Goal: Task Accomplishment & Management: Use online tool/utility

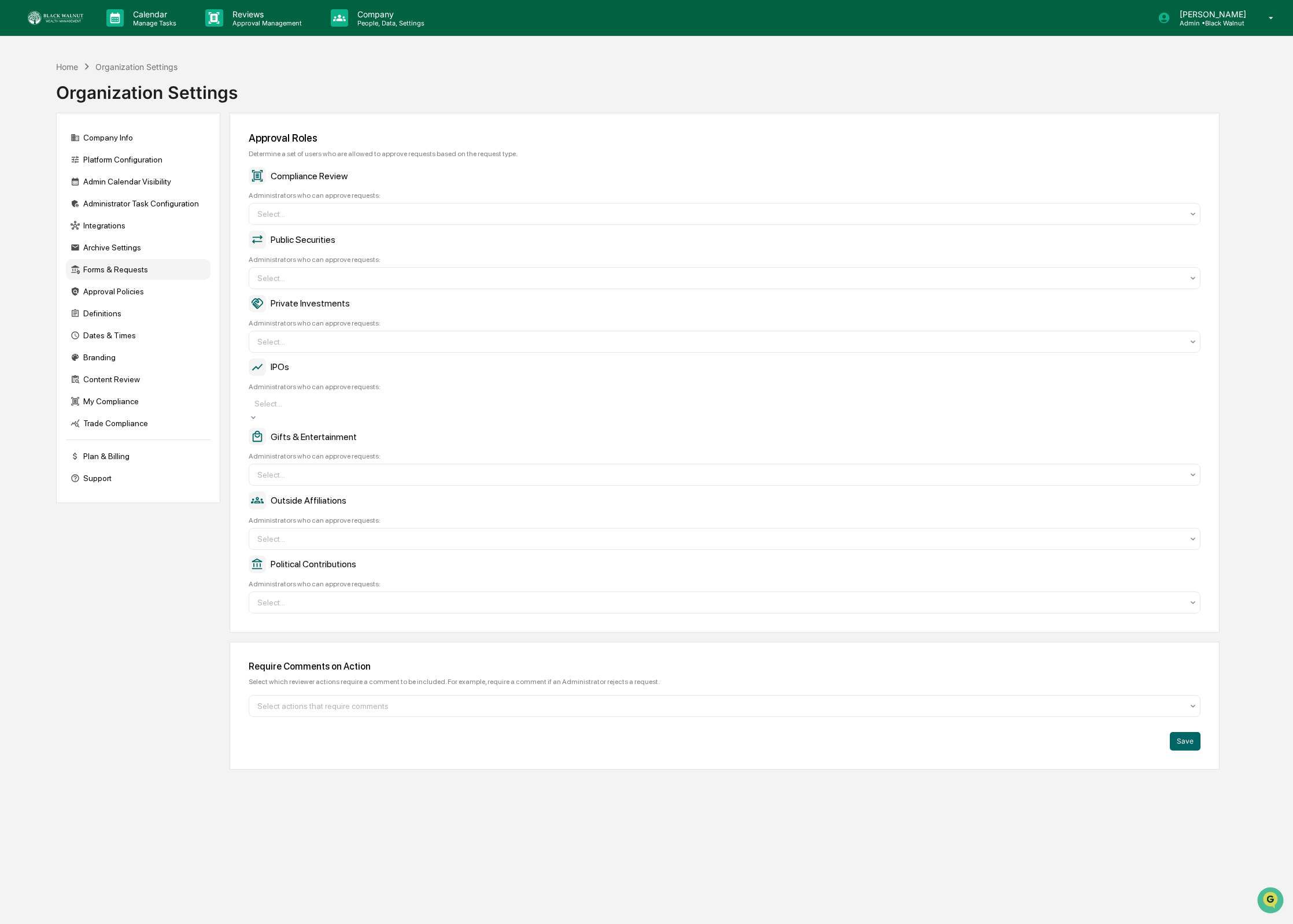
click at [377, 409] on div at bounding box center [724, 404] width 940 height 11
drag, startPoint x: 378, startPoint y: 409, endPoint x: 319, endPoint y: 424, distance: 60.9
click at [378, 410] on div at bounding box center [724, 404] width 940 height 11
click at [77, 19] on img at bounding box center [55, 18] width 56 height 14
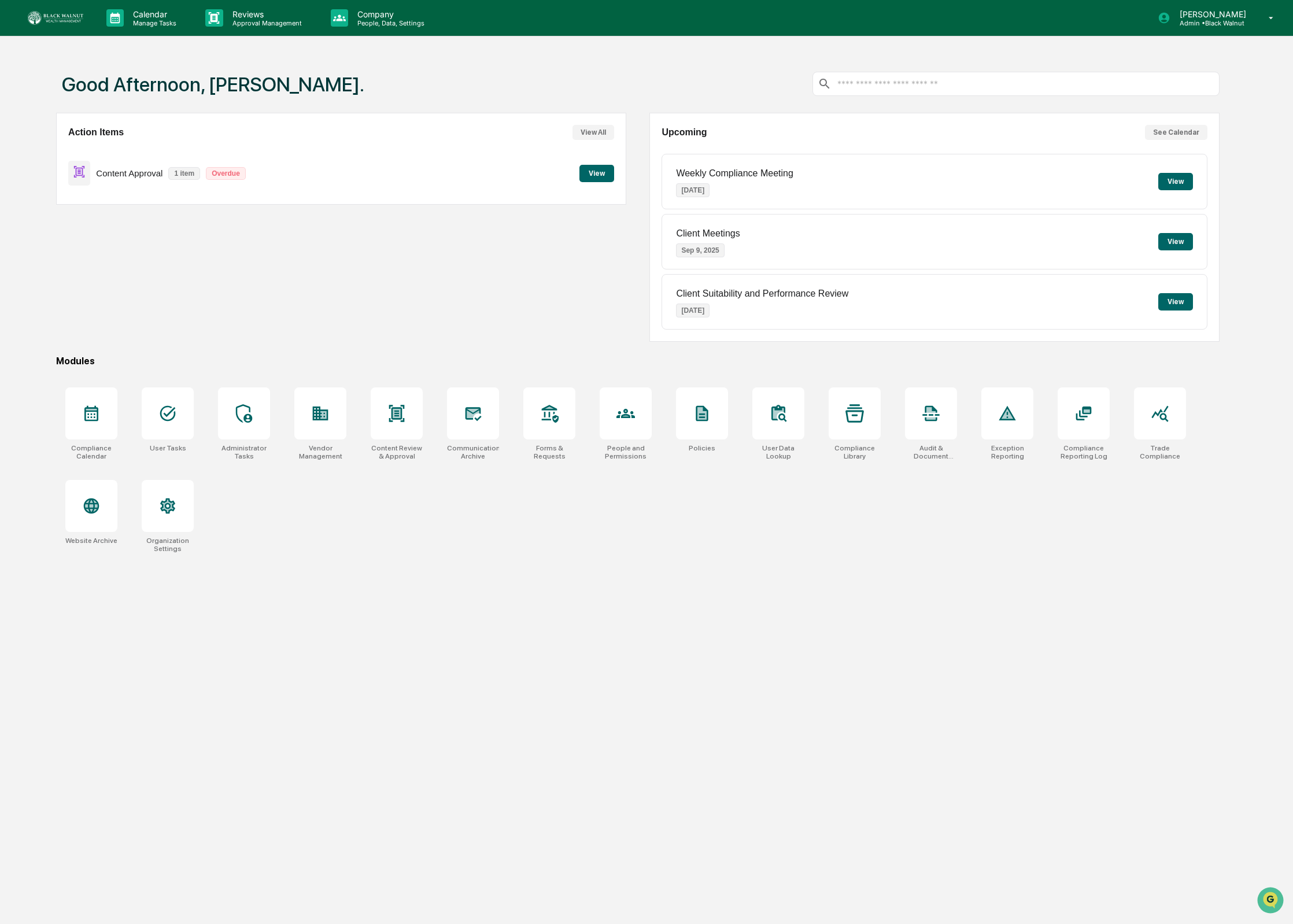
click at [598, 171] on button "View" at bounding box center [597, 173] width 35 height 17
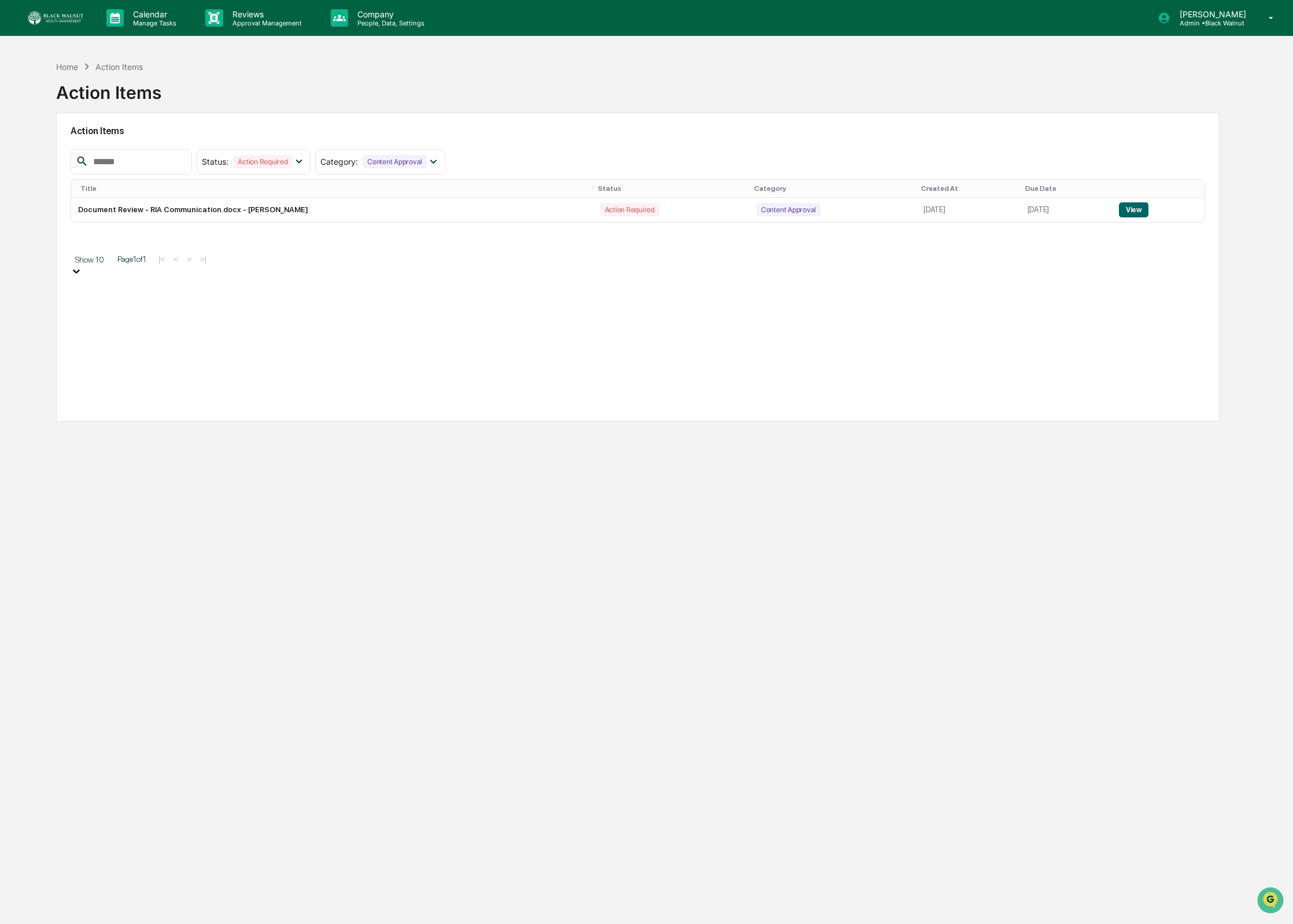
click at [339, 197] on th "Title" at bounding box center [332, 189] width 523 height 18
click at [315, 215] on td "Document Review - RIA Communication.docx - [PERSON_NAME]" at bounding box center [332, 210] width 523 height 24
click at [1144, 212] on button "View" at bounding box center [1134, 210] width 30 height 15
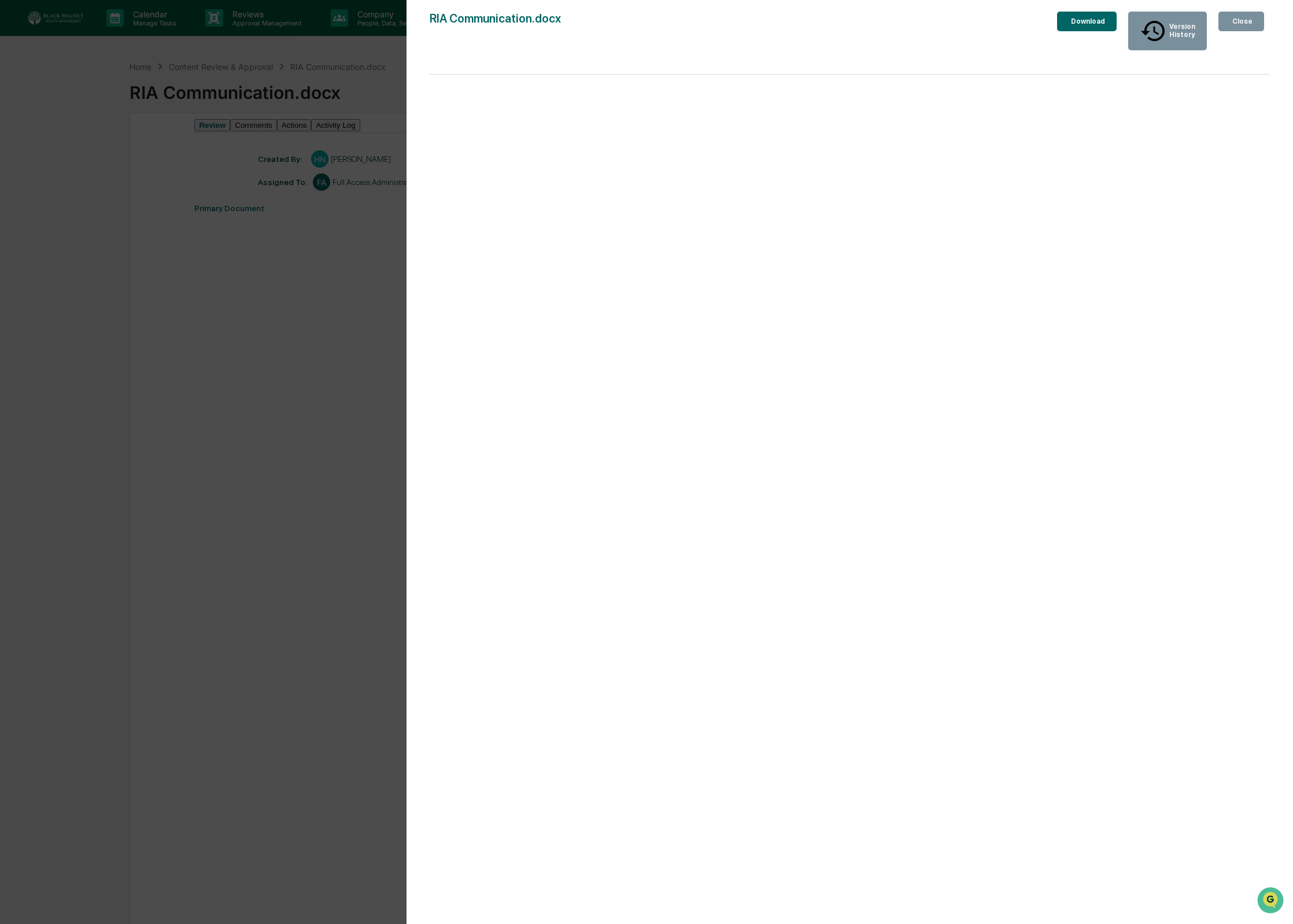
click at [1243, 30] on button "Close" at bounding box center [1241, 21] width 46 height 19
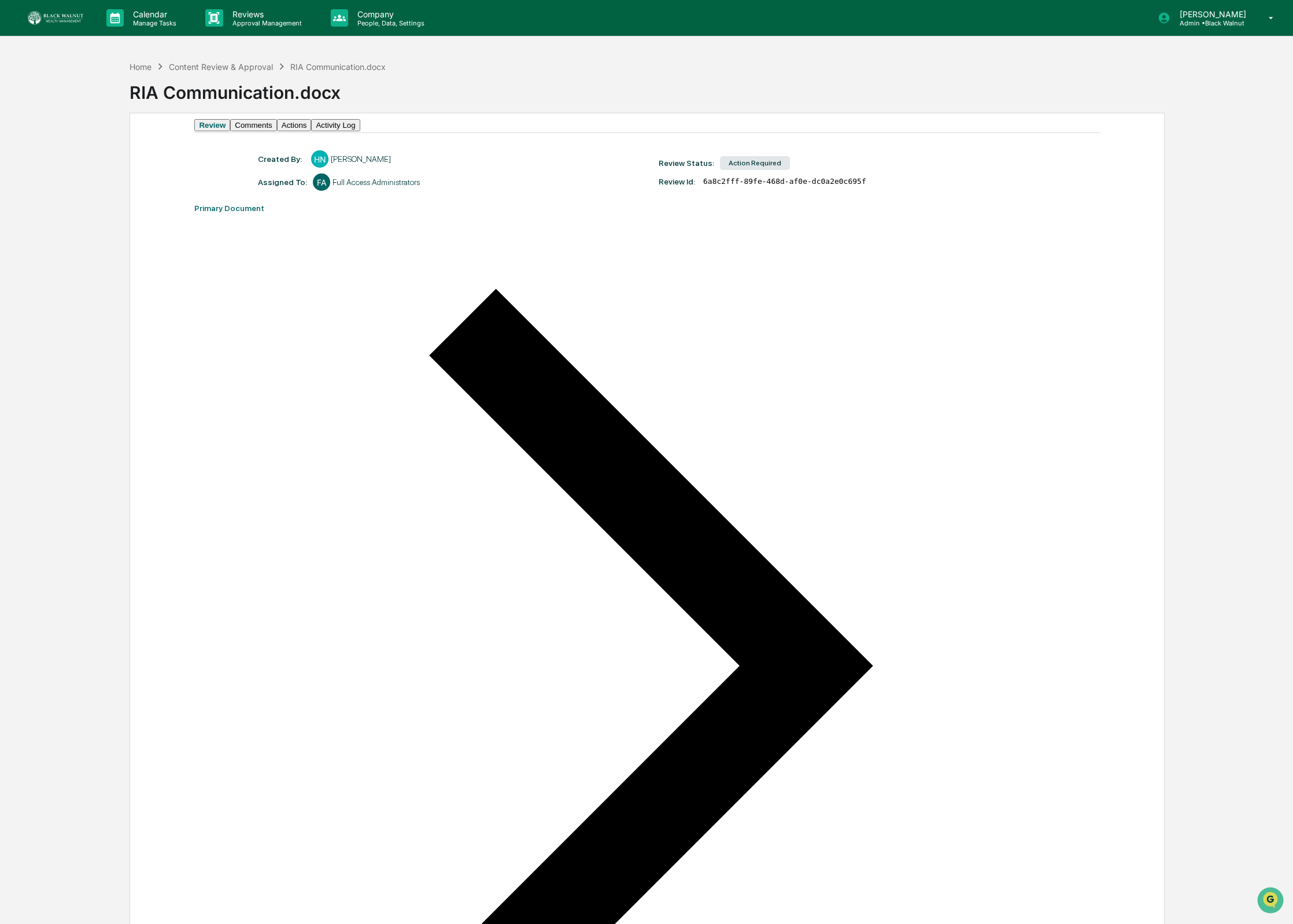
drag, startPoint x: 764, startPoint y: 176, endPoint x: 750, endPoint y: 178, distance: 14.1
click at [764, 170] on div "Action Required" at bounding box center [755, 162] width 70 height 14
click at [276, 132] on button "Comments" at bounding box center [253, 125] width 46 height 12
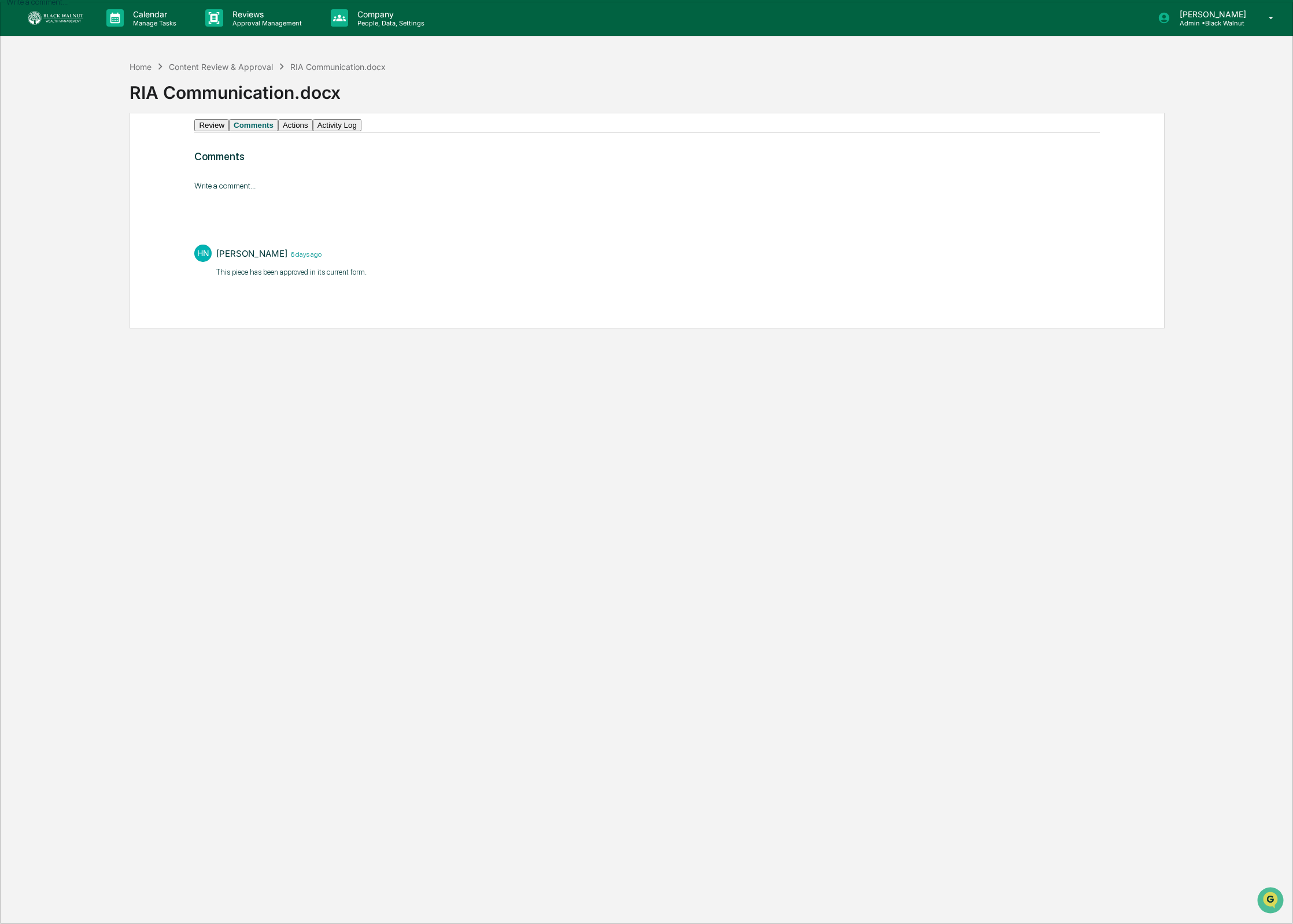
click at [313, 129] on button "Actions" at bounding box center [295, 125] width 35 height 12
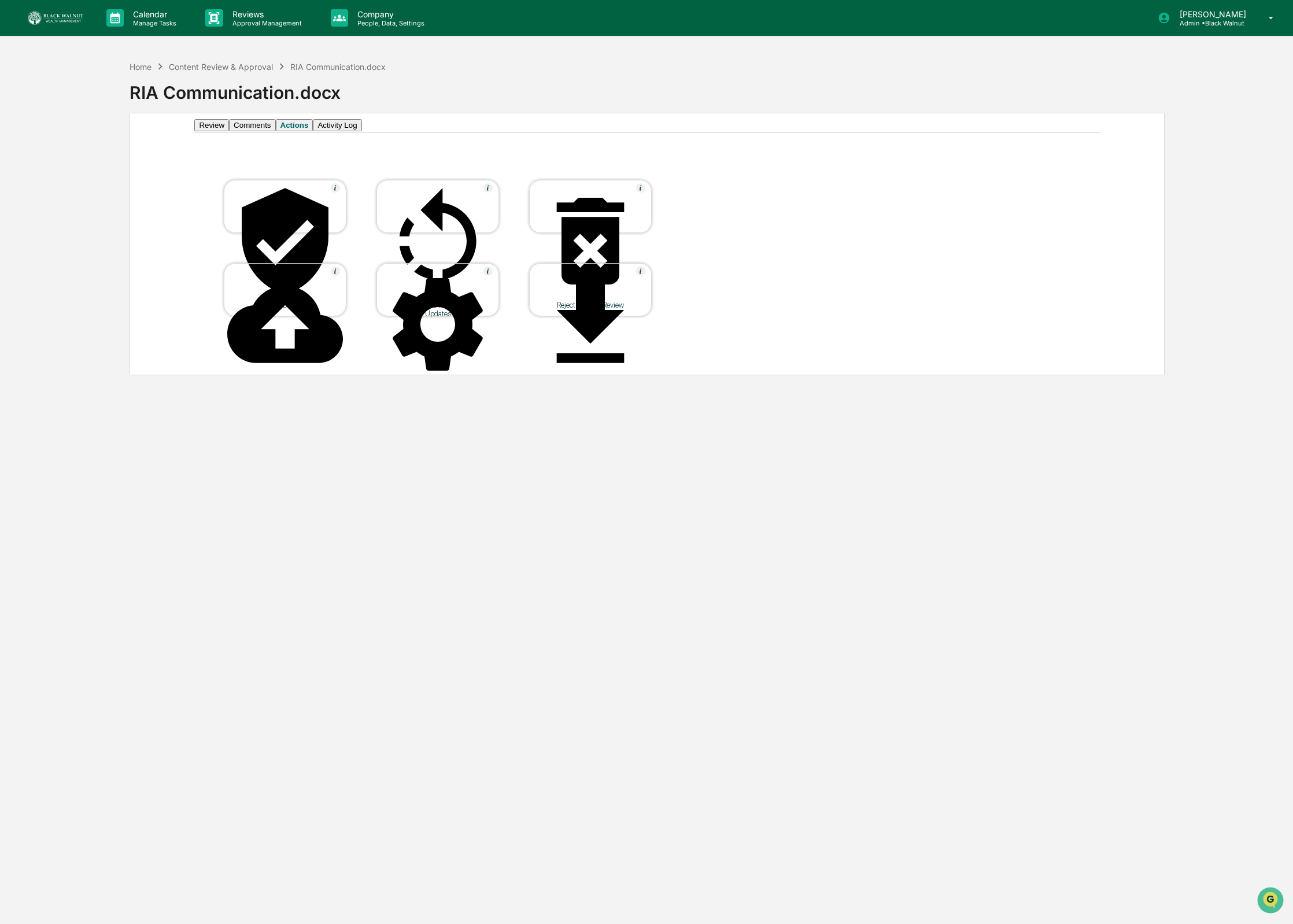
click at [424, 291] on div at bounding box center [437, 325] width 115 height 117
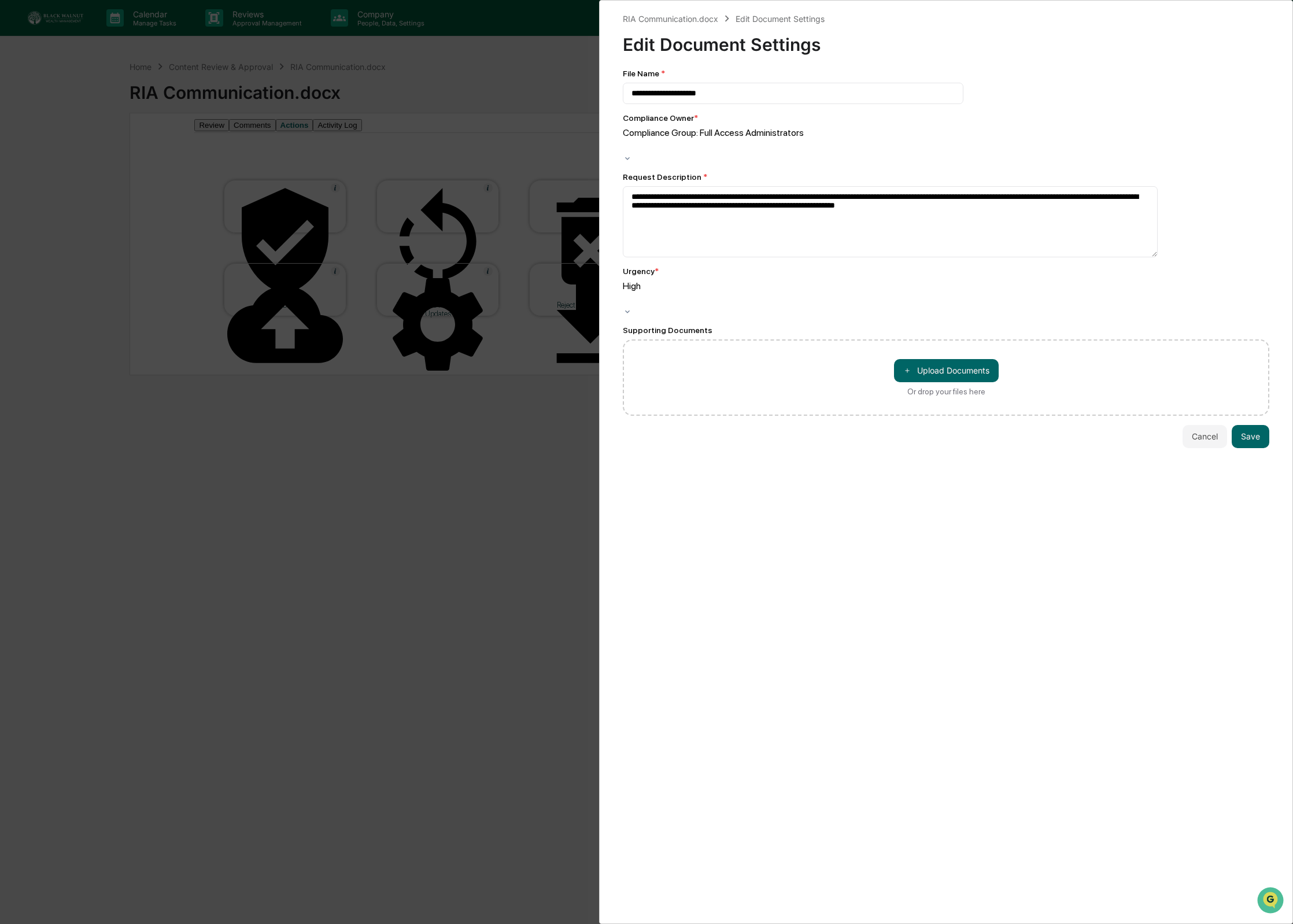
click at [1190, 425] on button "Cancel" at bounding box center [1204, 436] width 44 height 23
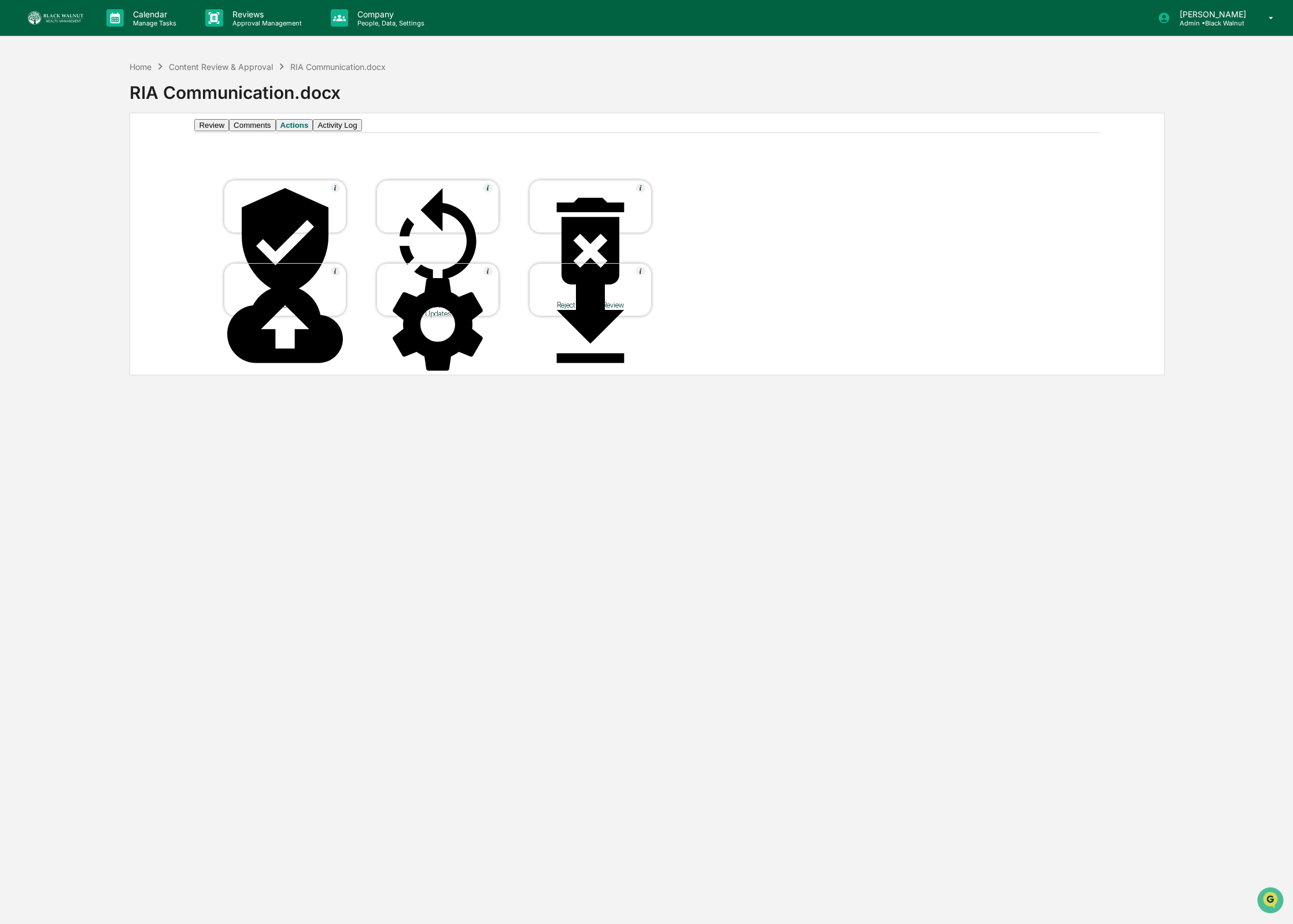
click at [290, 210] on icon at bounding box center [284, 241] width 86 height 106
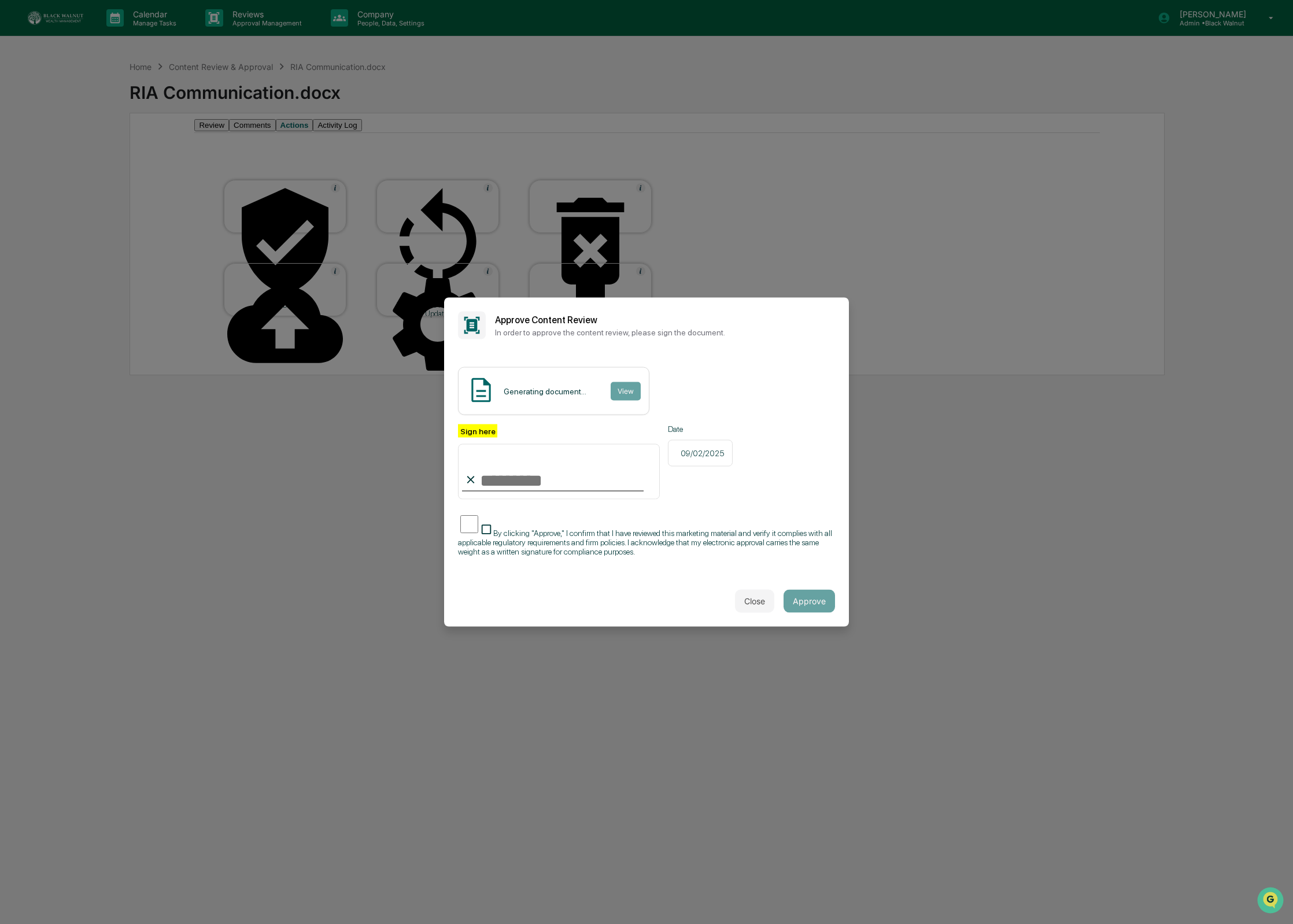
click at [674, 398] on div "Generating document... View" at bounding box center [646, 391] width 377 height 48
click at [560, 396] on div "Generating document..." at bounding box center [545, 390] width 82 height 9
click at [539, 396] on div "Generating document..." at bounding box center [545, 390] width 82 height 9
drag, startPoint x: 605, startPoint y: 387, endPoint x: 611, endPoint y: 390, distance: 6.7
click at [610, 389] on div "Generating document... View" at bounding box center [553, 391] width 191 height 48
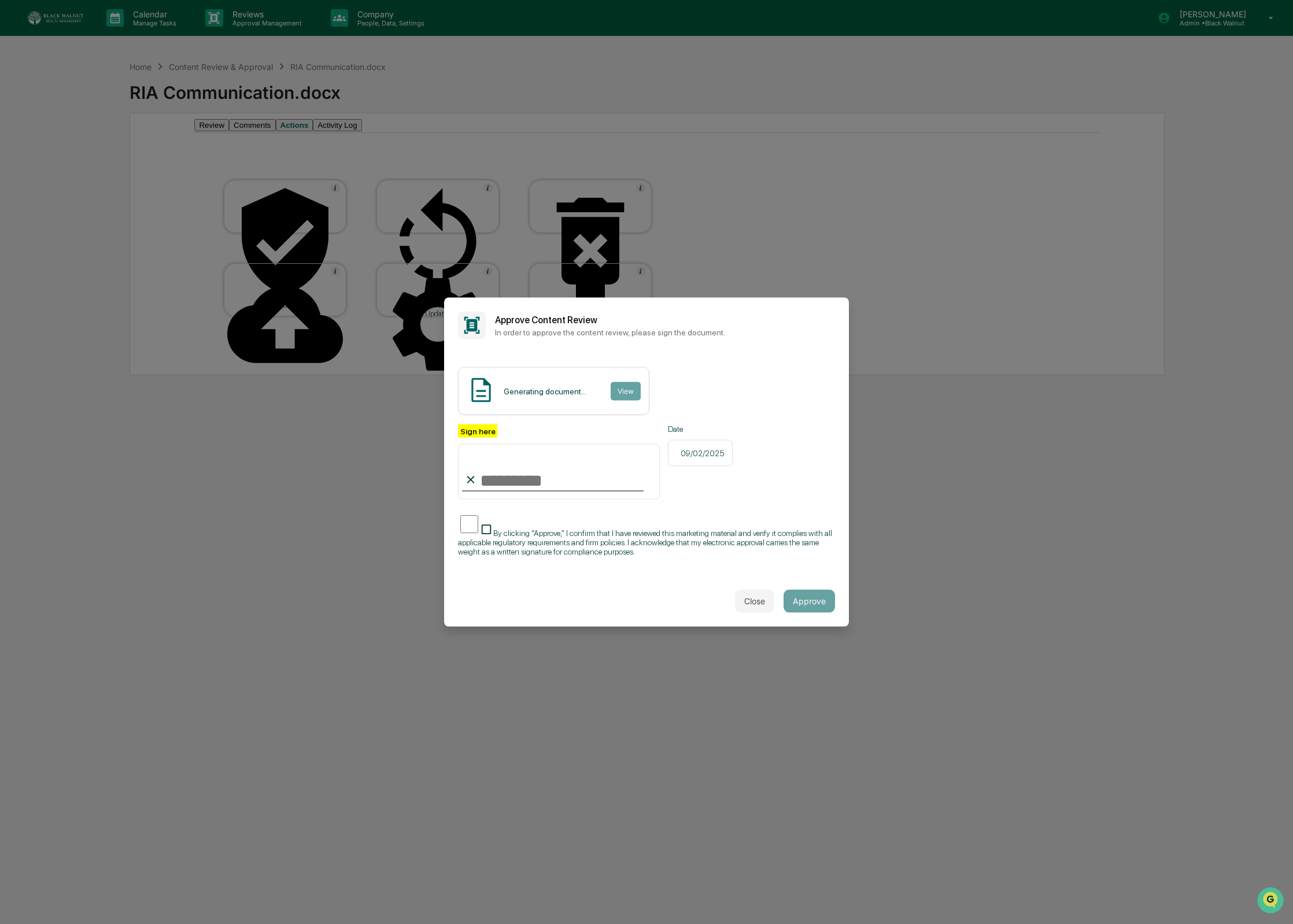
drag, startPoint x: 565, startPoint y: 498, endPoint x: 562, endPoint y: 484, distance: 14.3
click at [565, 498] on input "Sign here" at bounding box center [559, 471] width 202 height 56
click at [484, 539] on span "By clicking "Approve," I confirm that I have reviewed this marketing material a…" at bounding box center [644, 542] width 374 height 27
click at [1273, 904] on icon "Open customer support" at bounding box center [1270, 915] width 29 height 29
